Goal: Download file/media

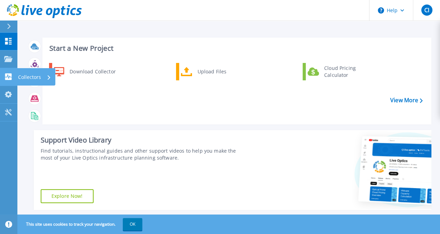
click at [10, 78] on icon at bounding box center [8, 76] width 7 height 7
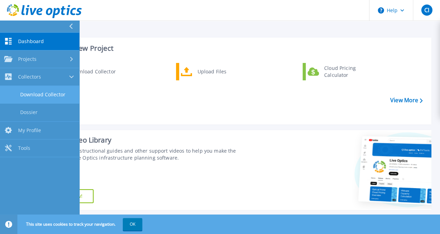
click at [27, 93] on link "Download Collector" at bounding box center [39, 95] width 79 height 18
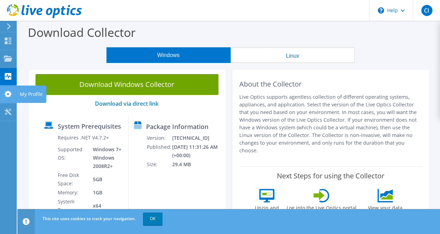
click at [12, 92] on icon at bounding box center [8, 94] width 8 height 7
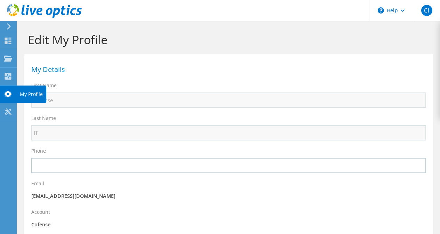
select select "224"
